Goal: Navigation & Orientation: Find specific page/section

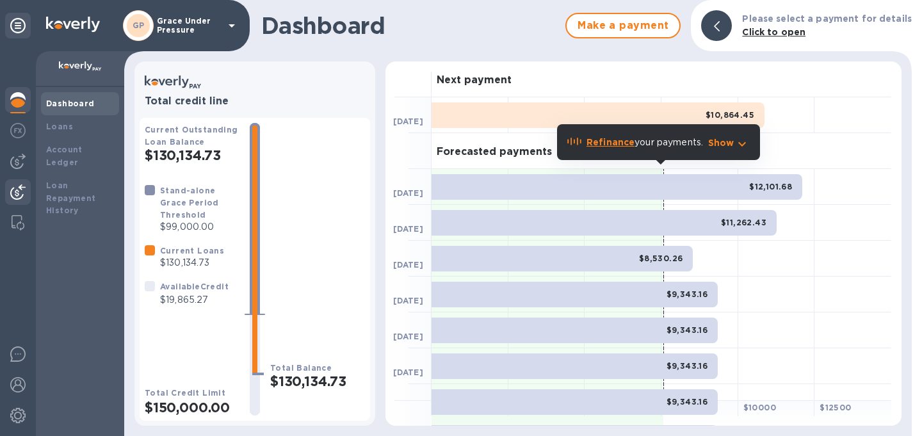
click at [21, 193] on img at bounding box center [17, 191] width 15 height 15
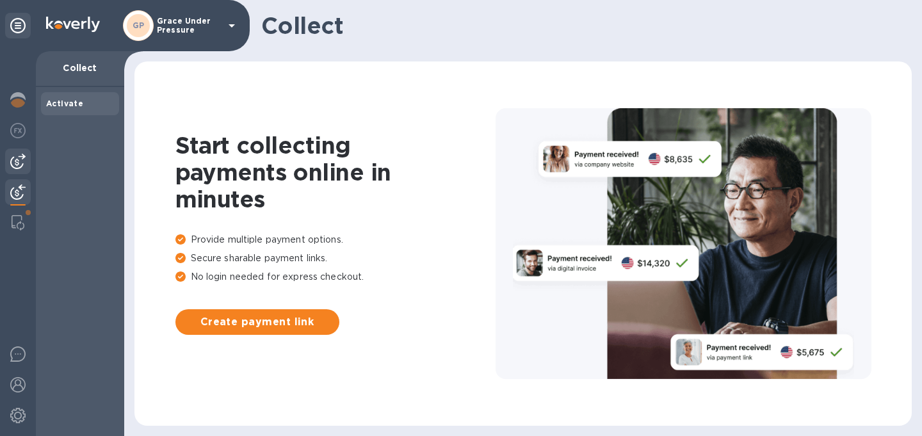
click at [15, 163] on img at bounding box center [17, 161] width 15 height 15
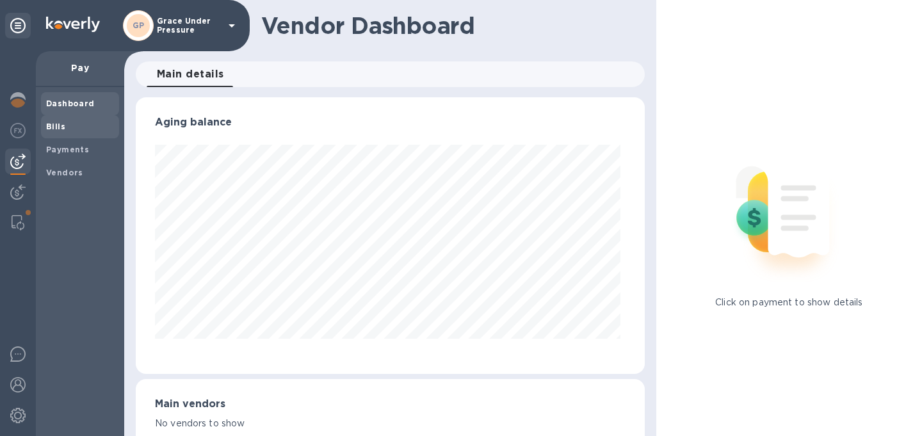
scroll to position [277, 504]
click at [49, 127] on b "Bills" at bounding box center [55, 127] width 19 height 10
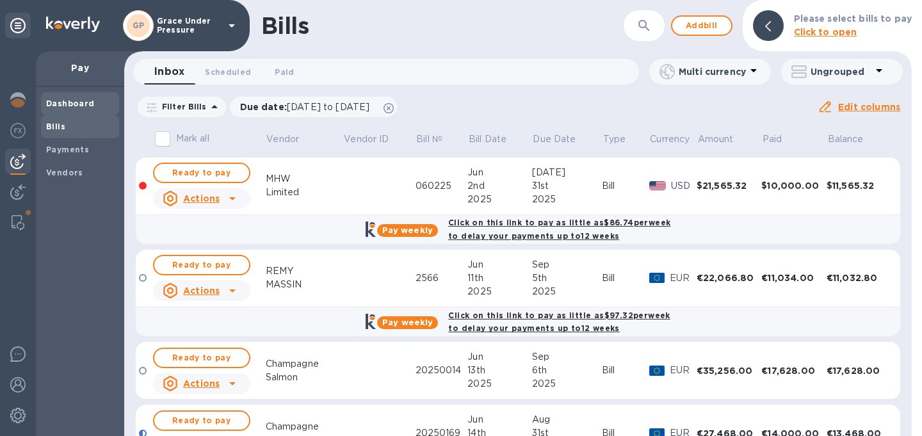
click at [70, 97] on span "Dashboard" at bounding box center [70, 103] width 49 height 13
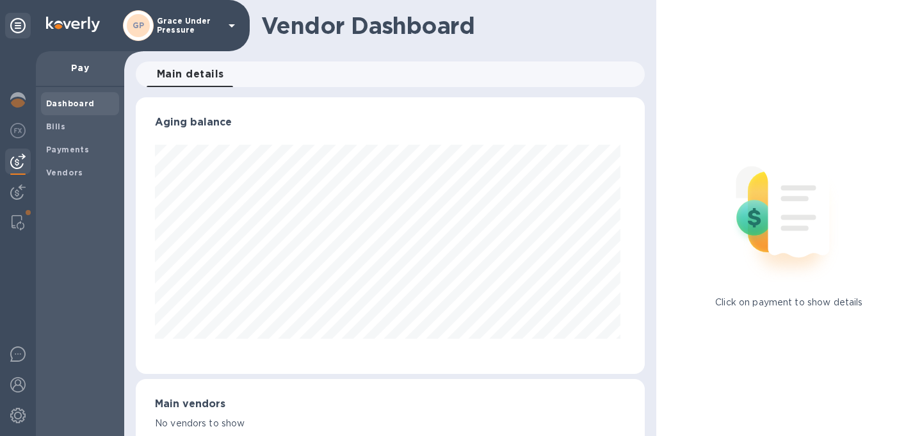
scroll to position [277, 504]
click at [20, 102] on img at bounding box center [17, 99] width 15 height 15
